Goal: Task Accomplishment & Management: Use online tool/utility

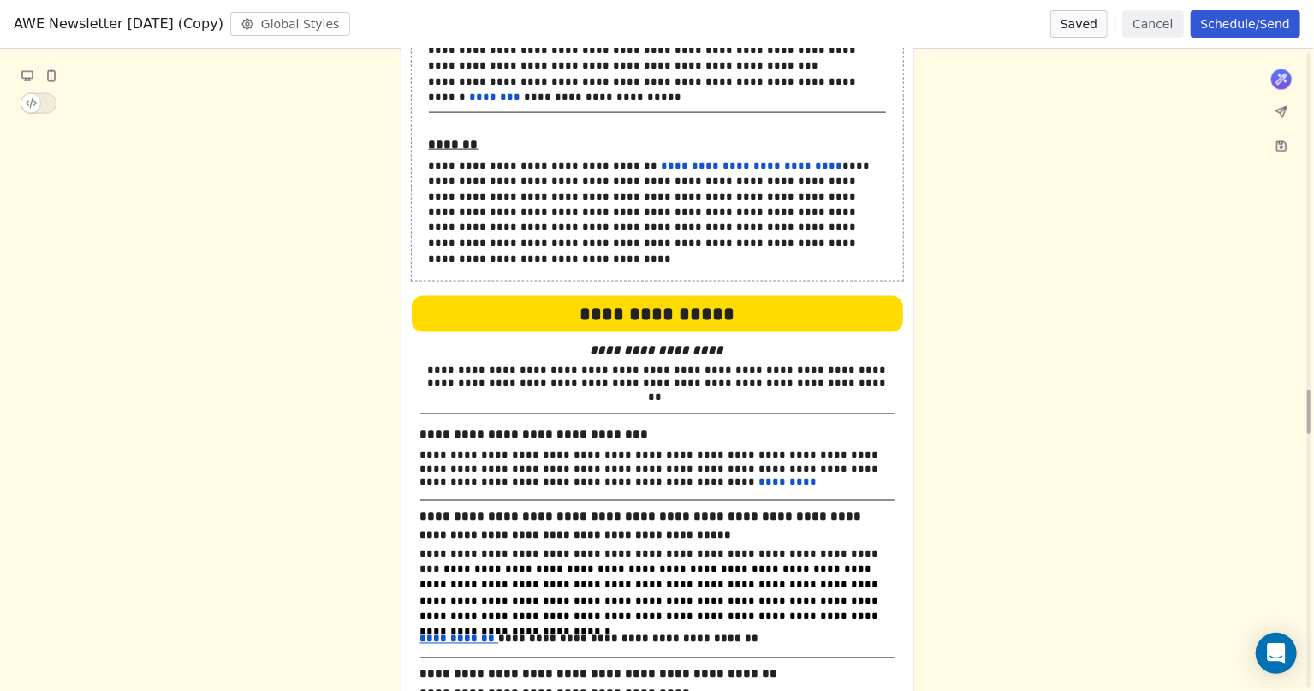
scroll to position [4940, 0]
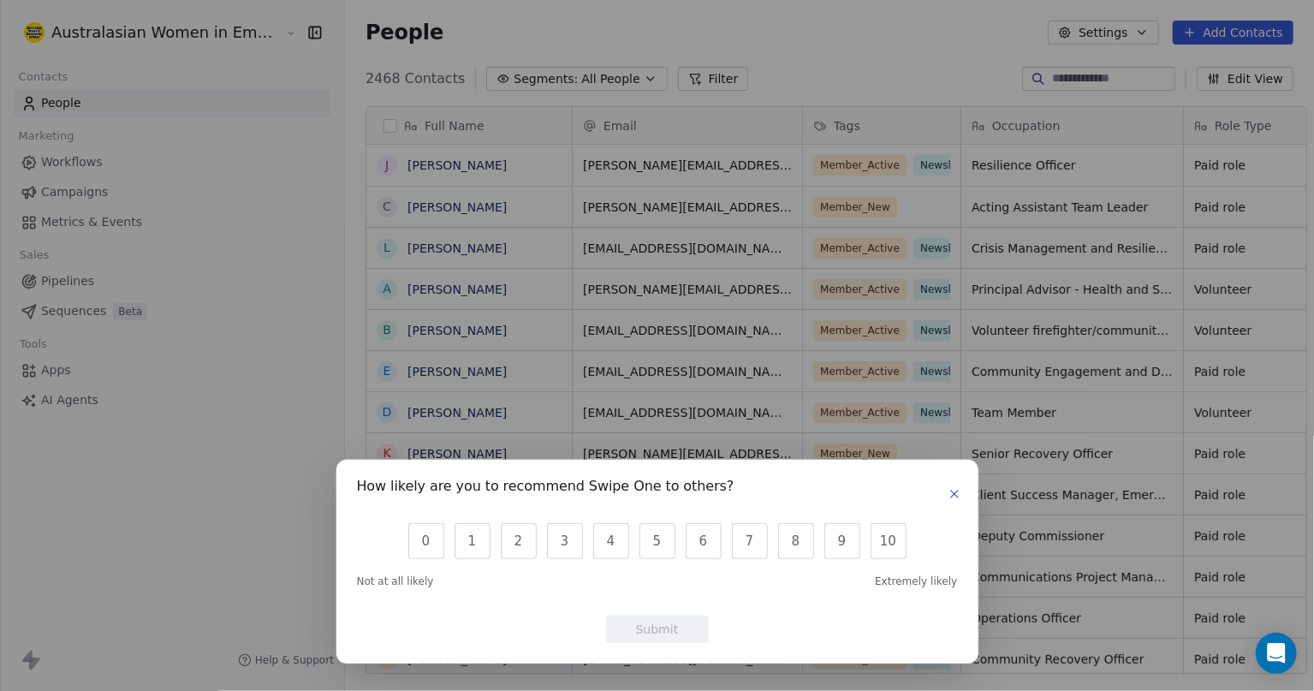
scroll to position [592, 967]
click at [950, 492] on icon "button" at bounding box center [955, 494] width 14 height 14
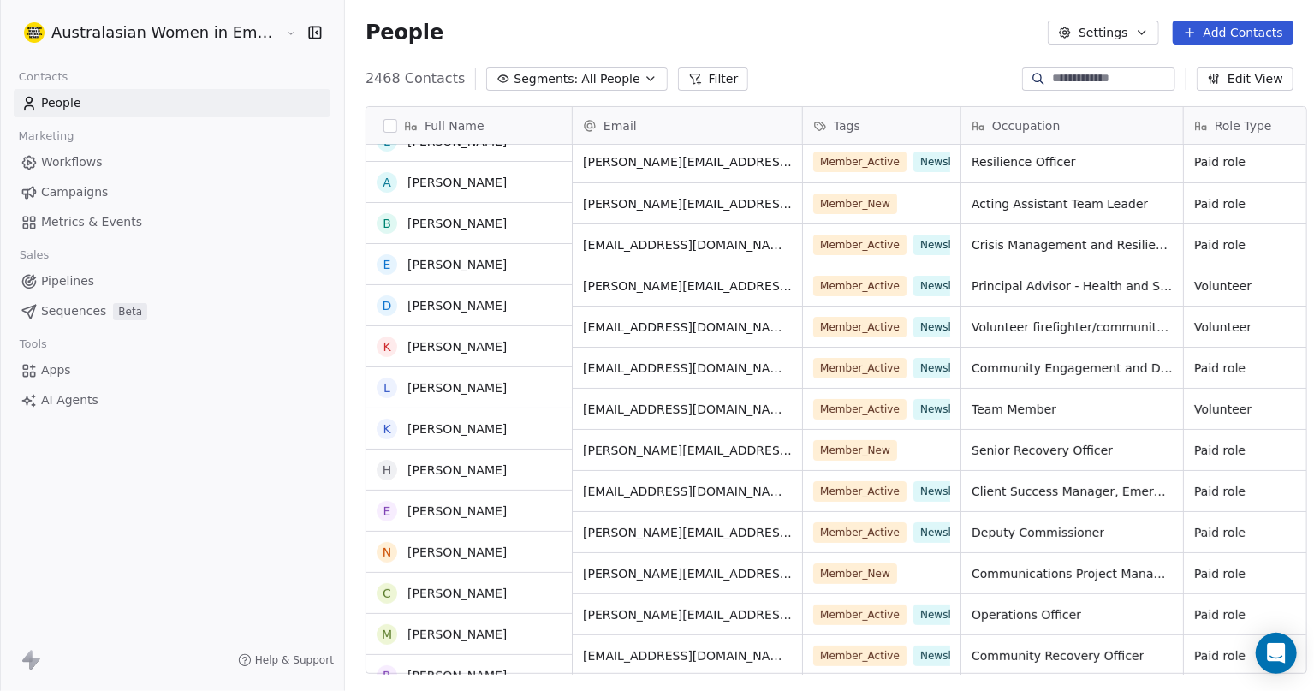
scroll to position [0, 0]
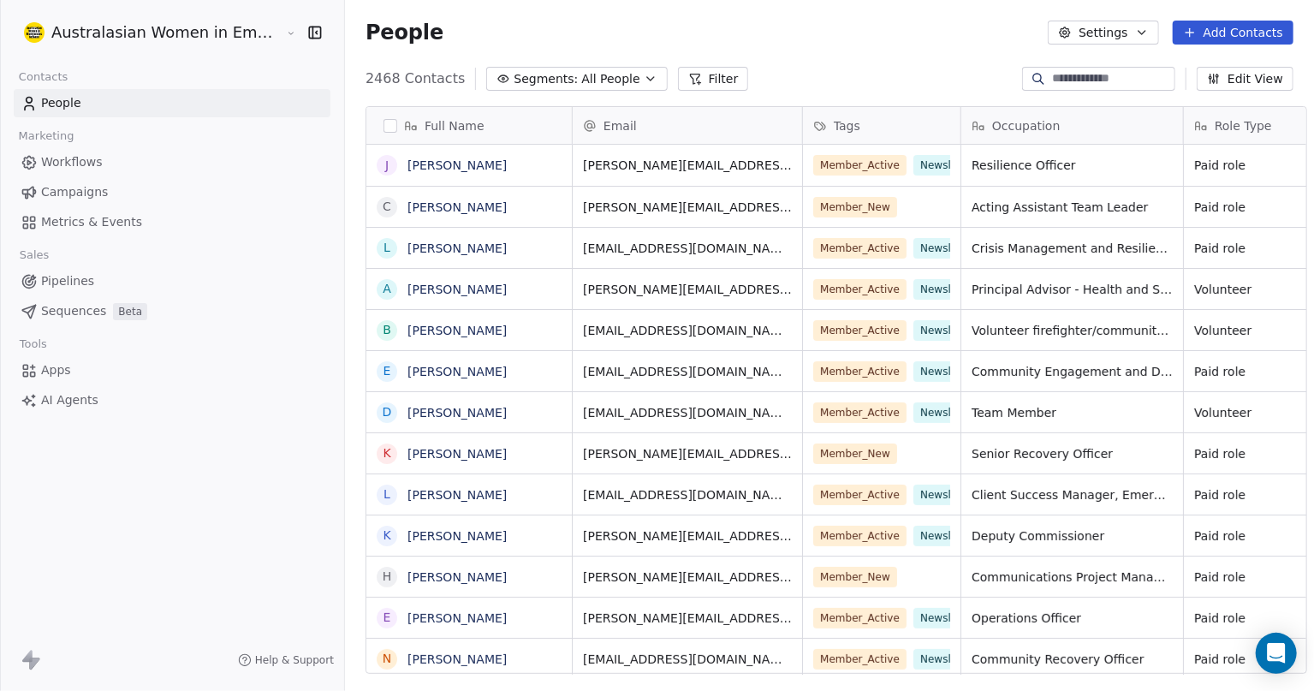
click at [70, 187] on span "Campaigns" at bounding box center [74, 192] width 67 height 18
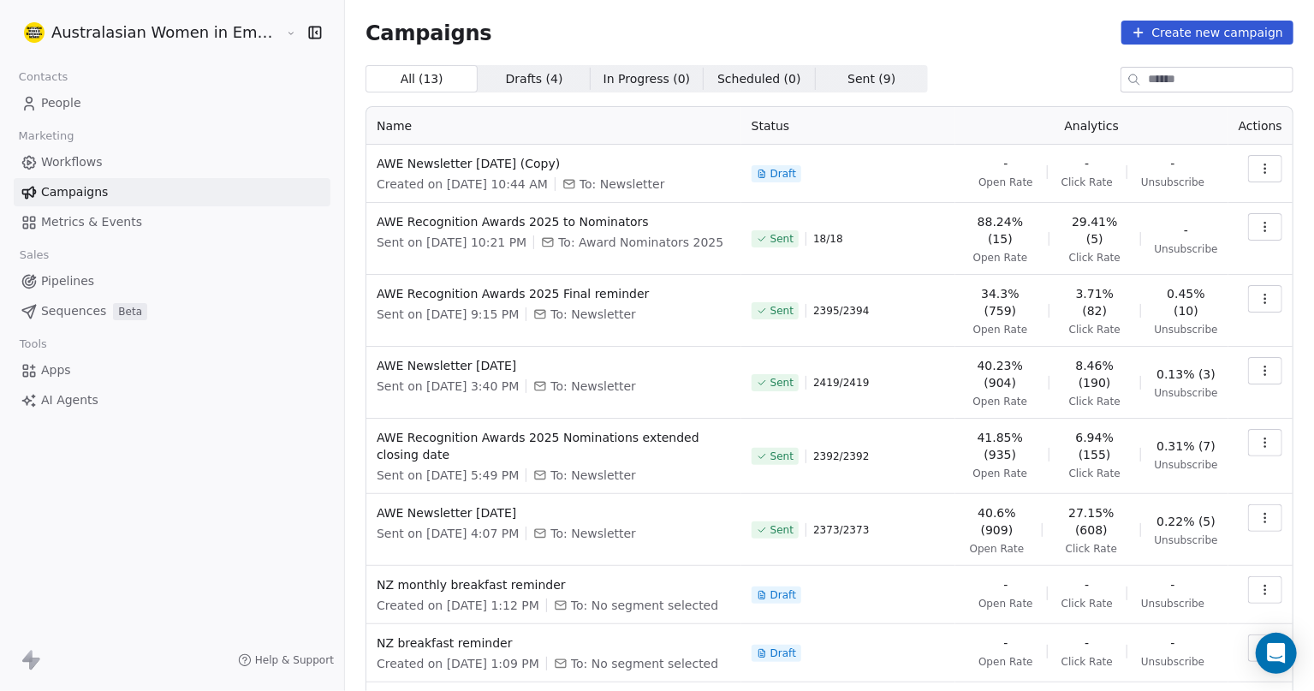
click at [1258, 171] on icon "button" at bounding box center [1265, 169] width 14 height 14
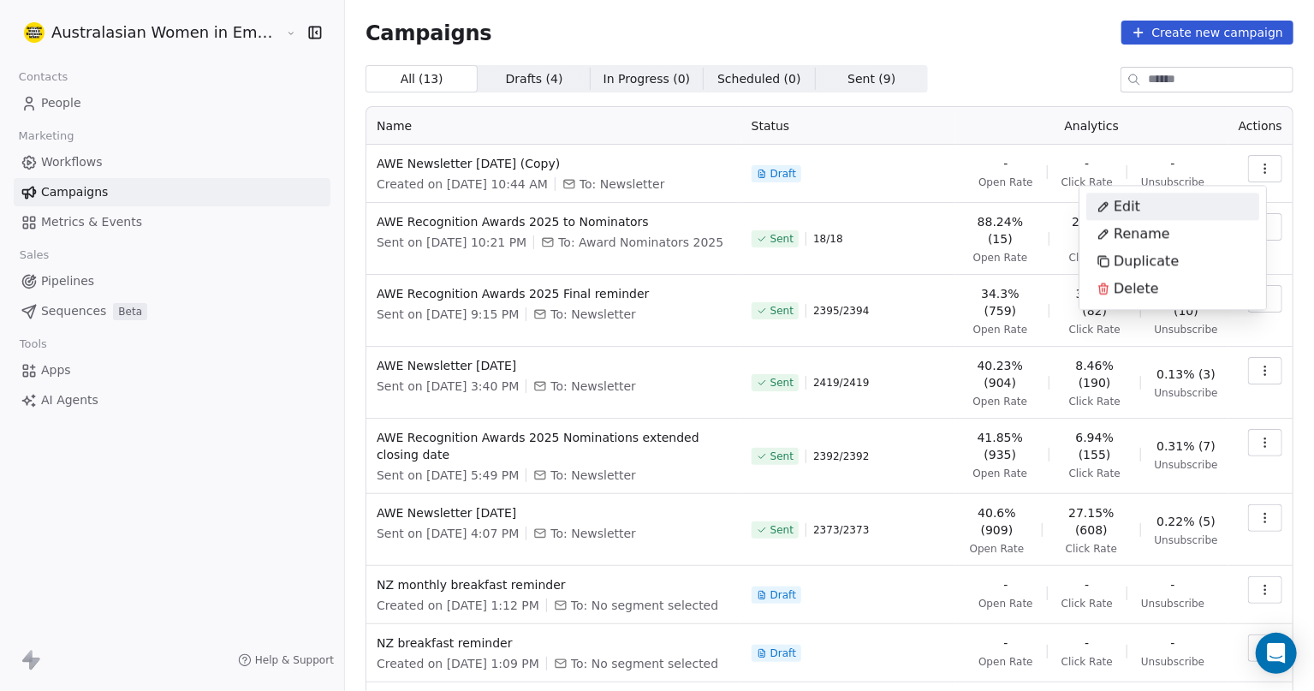
click at [1141, 201] on div "Edit" at bounding box center [1118, 206] width 64 height 27
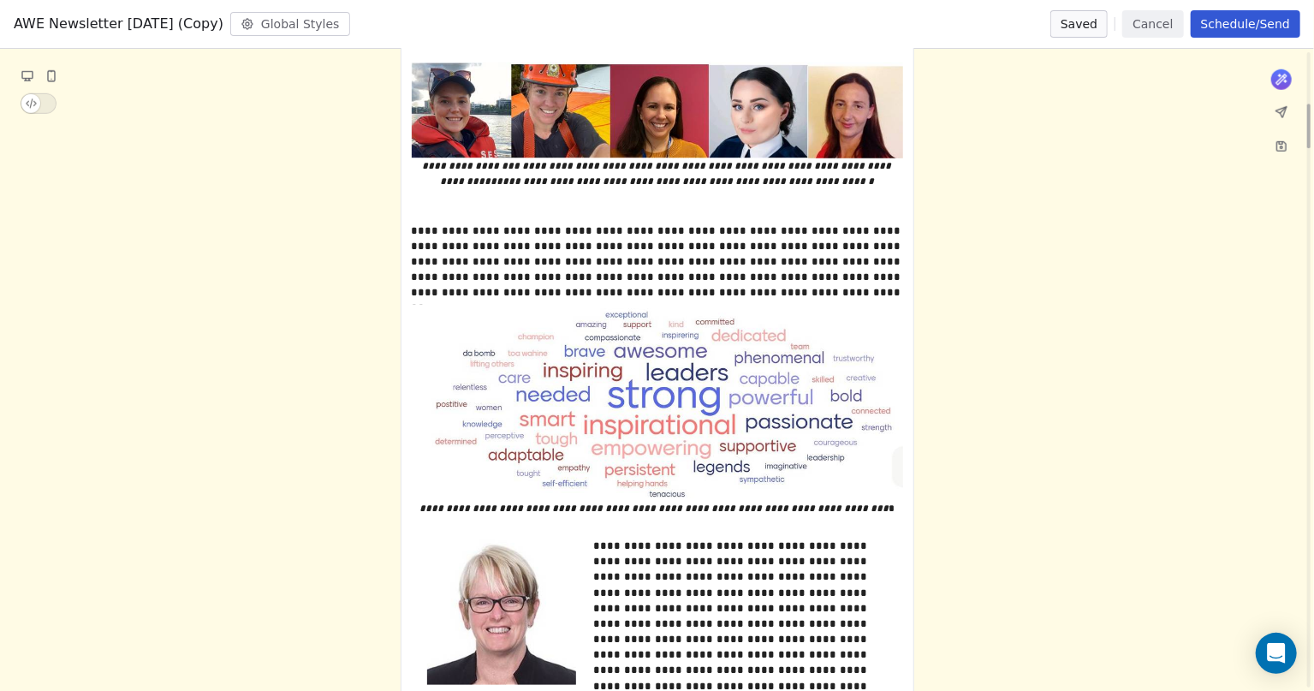
scroll to position [749, 0]
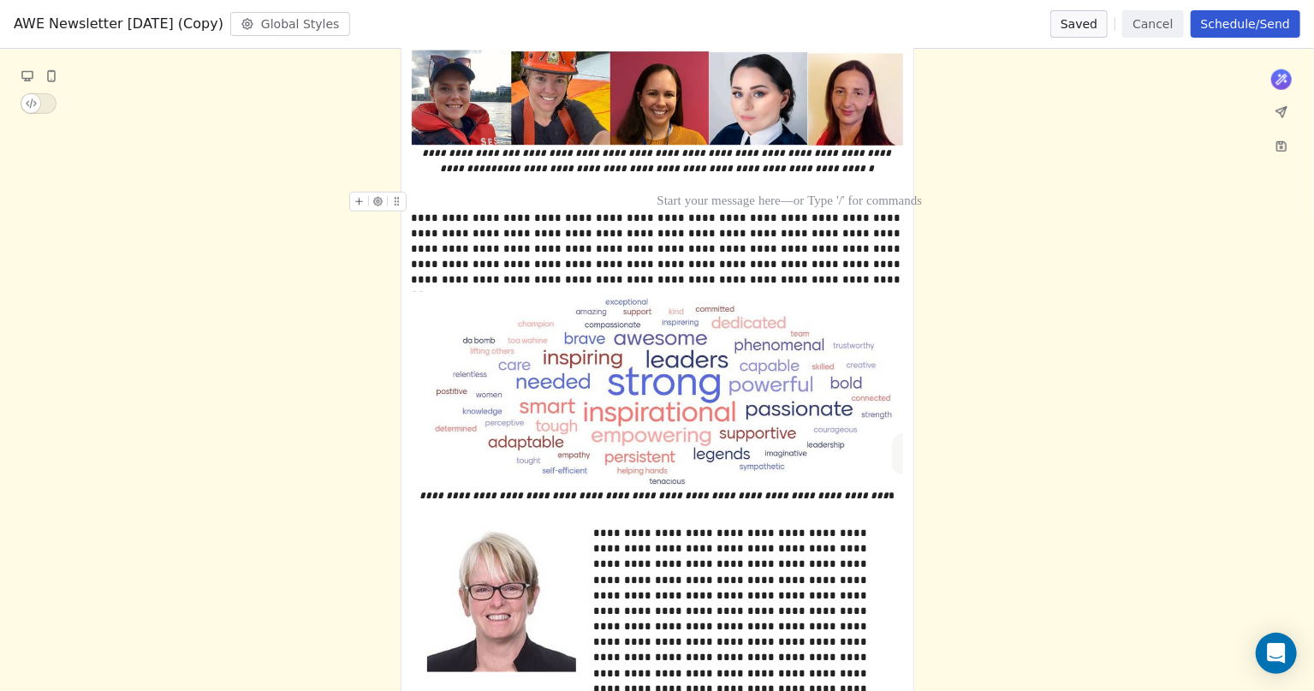
click at [455, 198] on div at bounding box center [657, 199] width 491 height 15
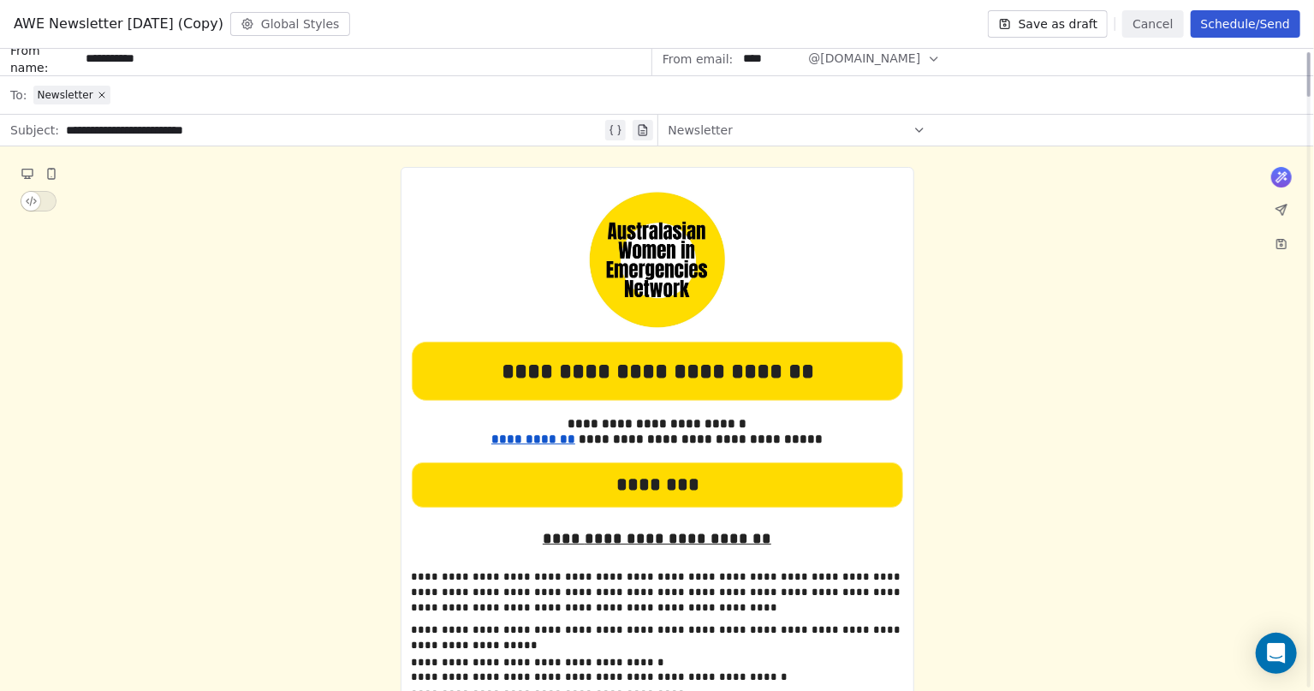
scroll to position [0, 0]
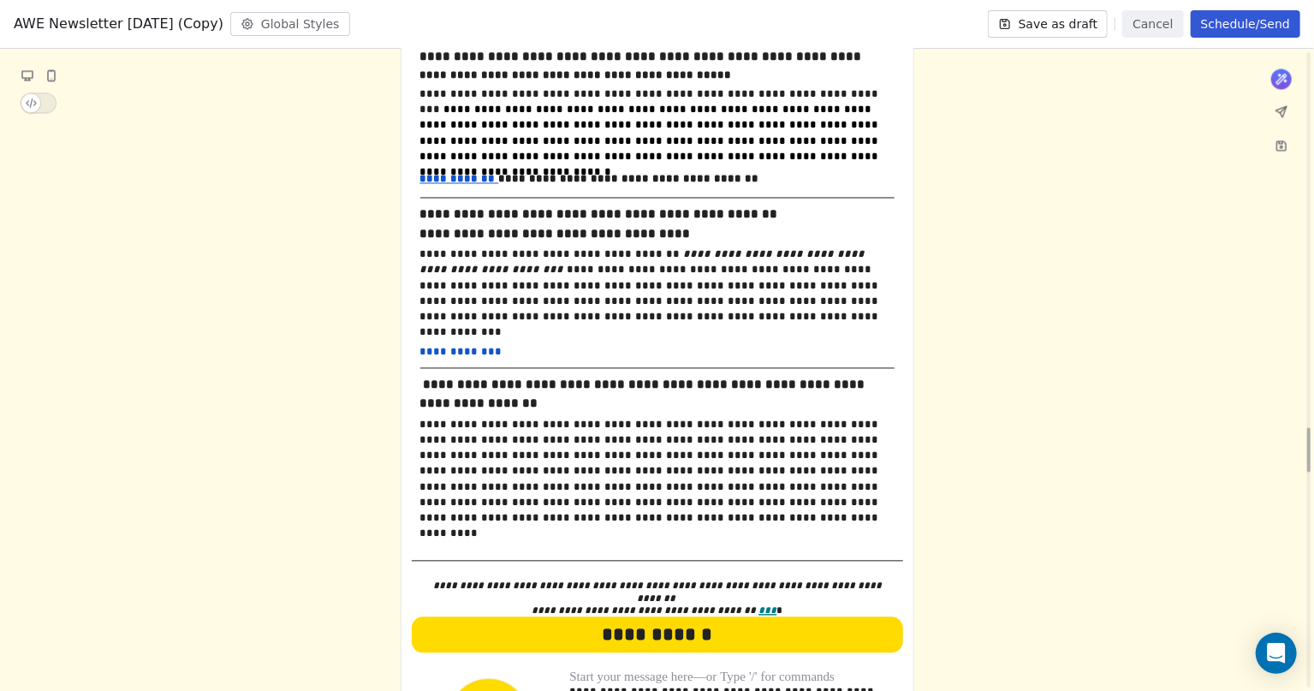
scroll to position [5671, 0]
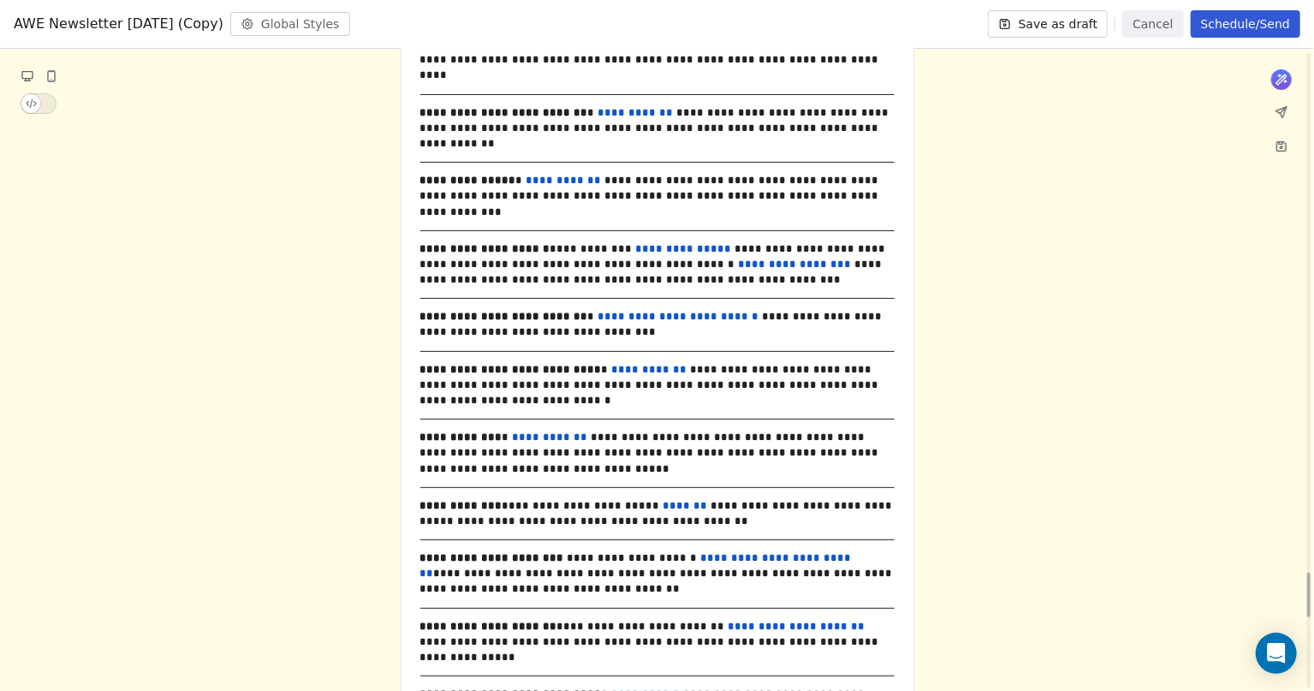
scroll to position [7918, 0]
